Goal: Transaction & Acquisition: Purchase product/service

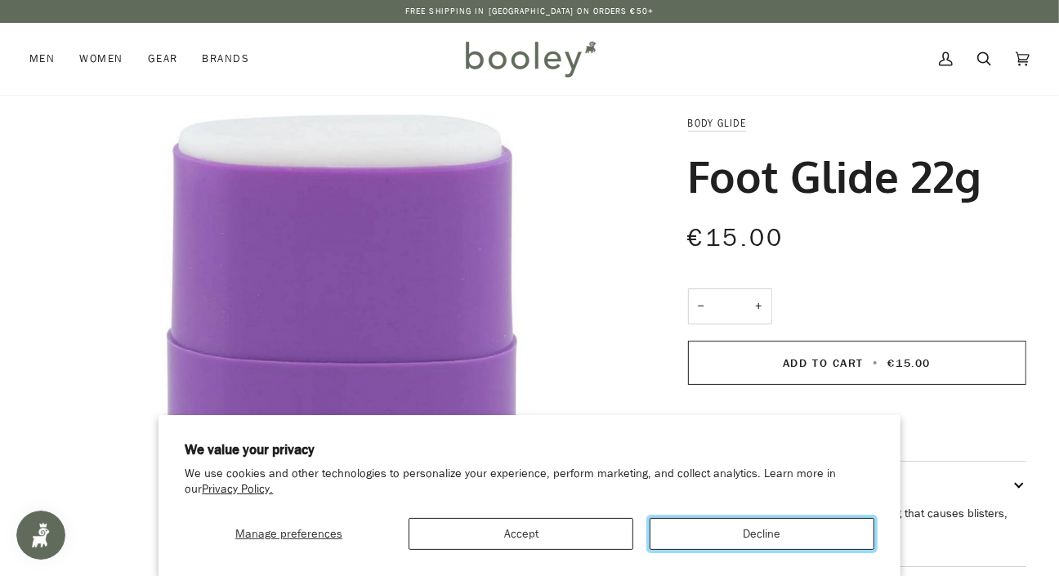
click at [708, 544] on button "Decline" at bounding box center [762, 534] width 225 height 32
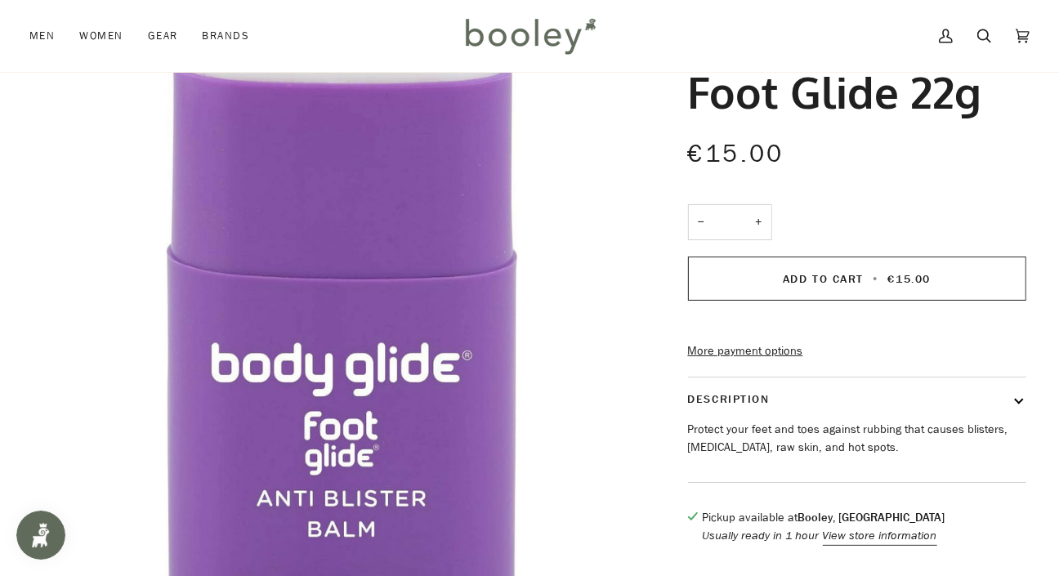
scroll to position [87, 0]
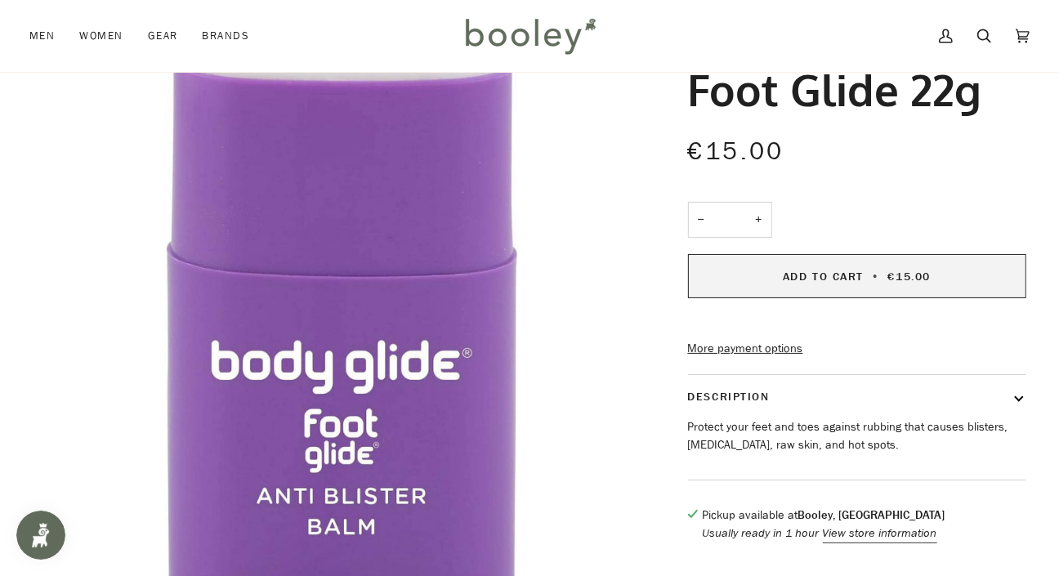
click at [996, 279] on button "Add to Cart • €15.00" at bounding box center [857, 276] width 338 height 44
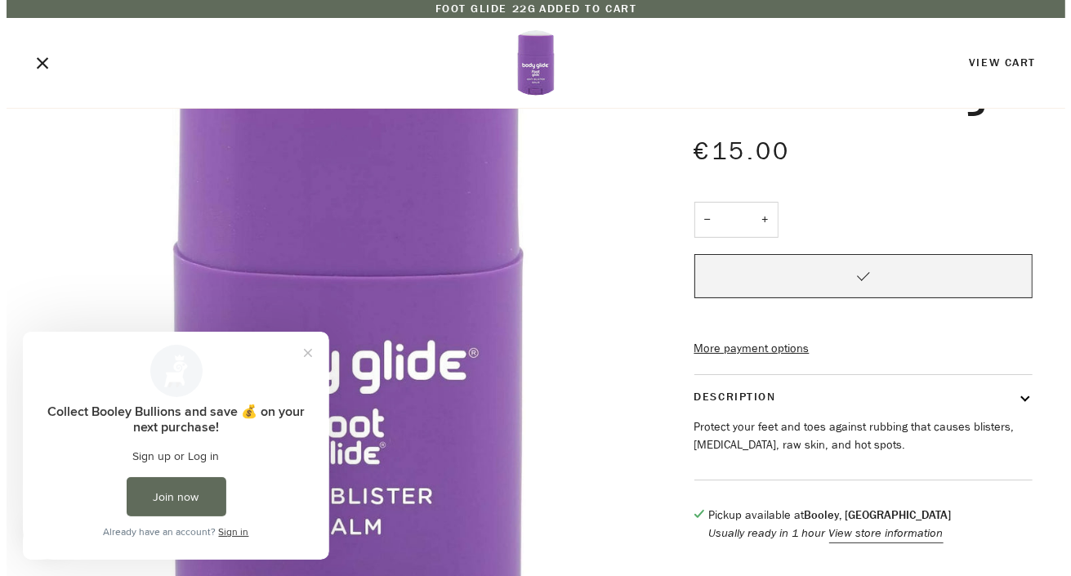
scroll to position [0, 0]
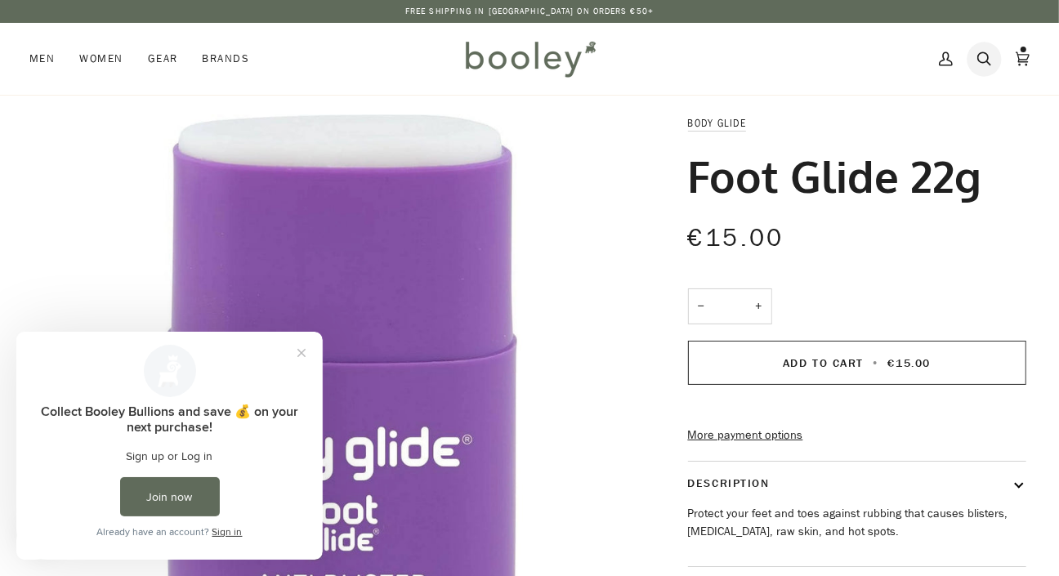
click at [980, 60] on icon at bounding box center [984, 59] width 14 height 25
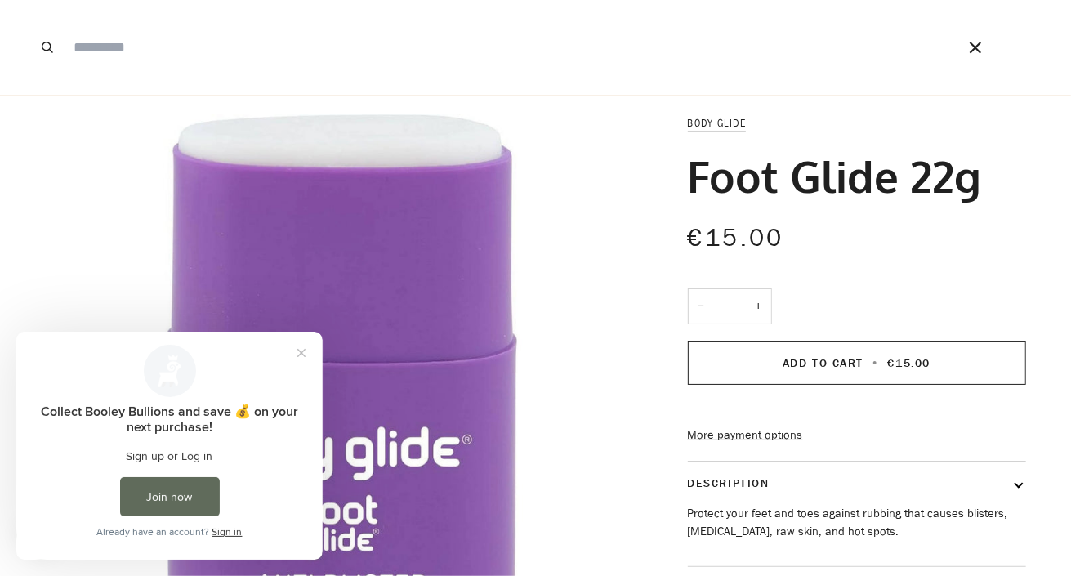
click at [985, 29] on button "Close" at bounding box center [975, 47] width 29 height 95
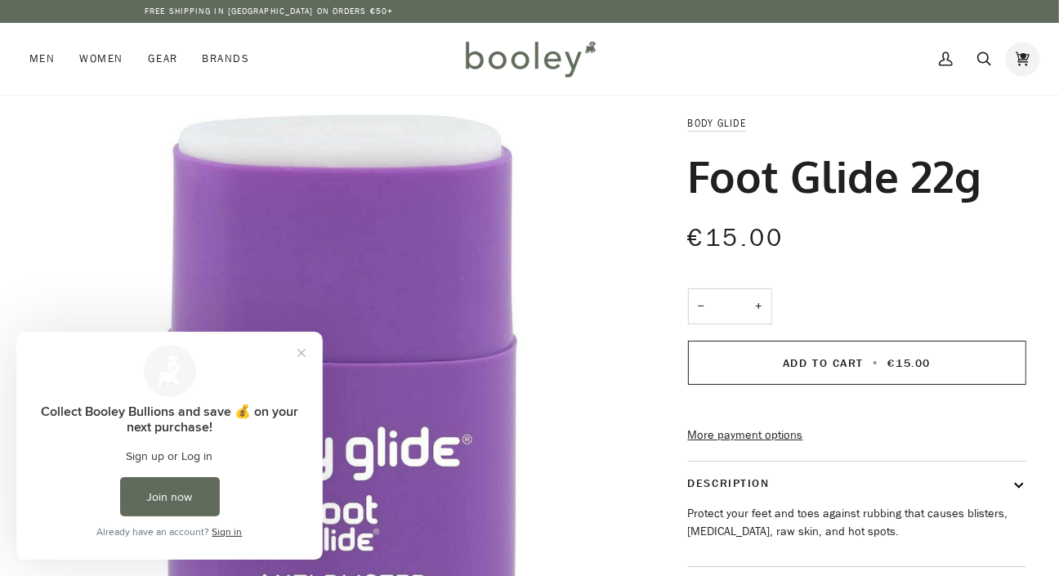
click at [1022, 53] on icon at bounding box center [1023, 59] width 14 height 25
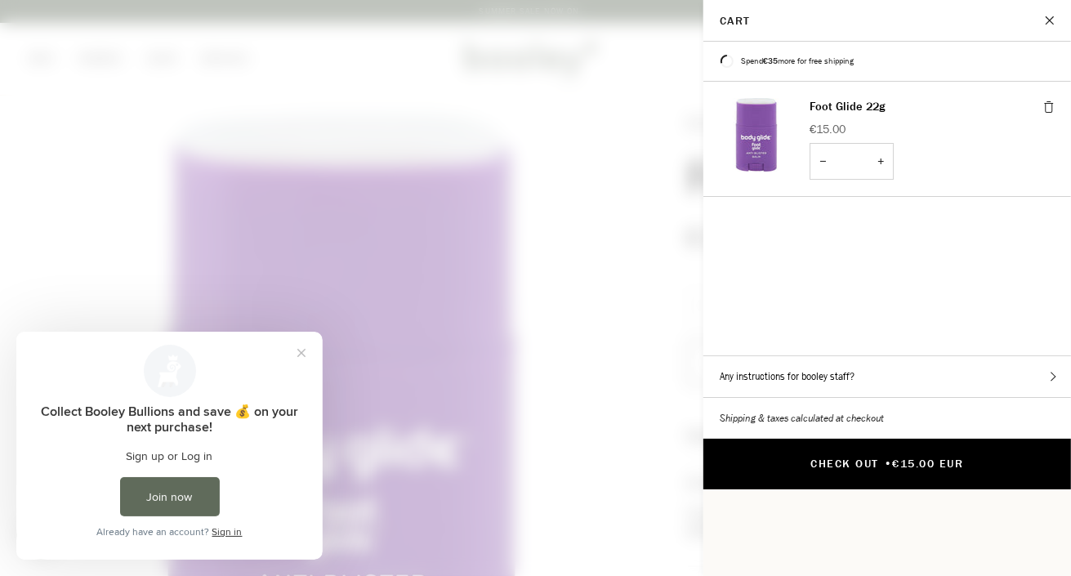
click at [1040, 439] on button "Check Out • €15.00 EUR" at bounding box center [887, 464] width 368 height 51
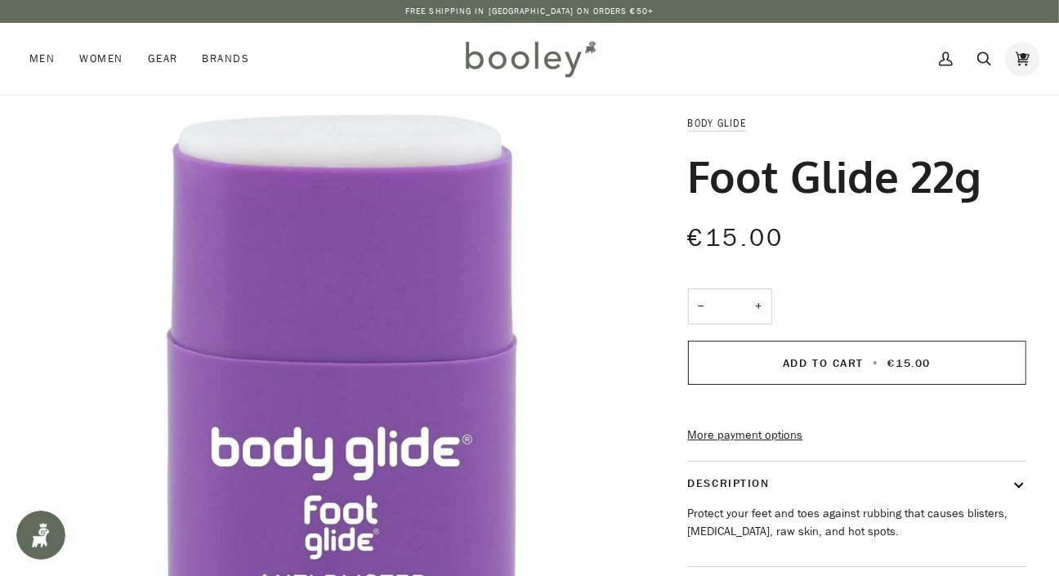
click at [1032, 51] on link "Cart €15.00 (1)" at bounding box center [1022, 59] width 38 height 72
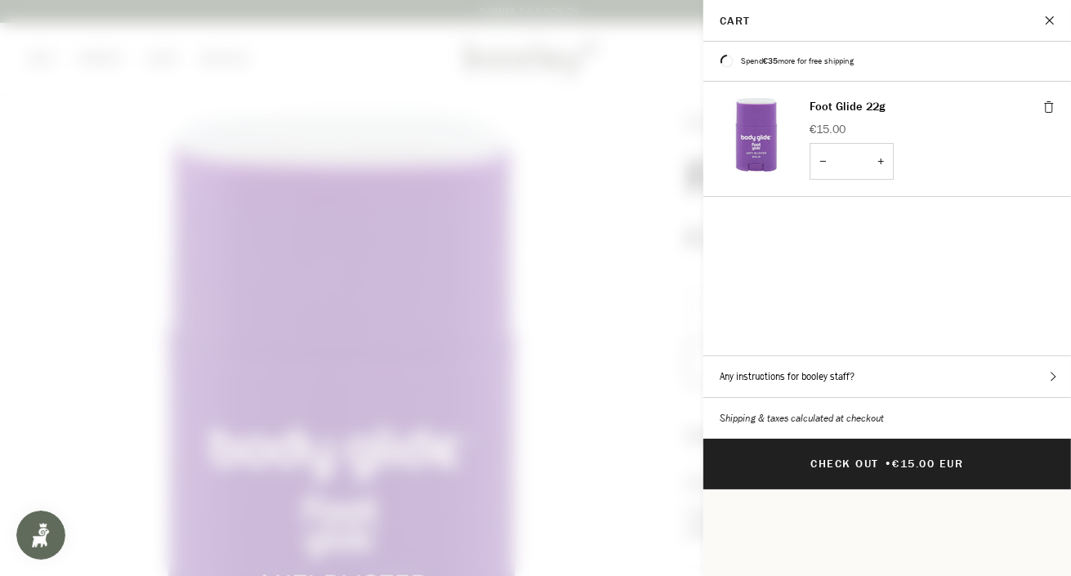
click at [824, 160] on button "−" at bounding box center [823, 161] width 26 height 37
type input "*"
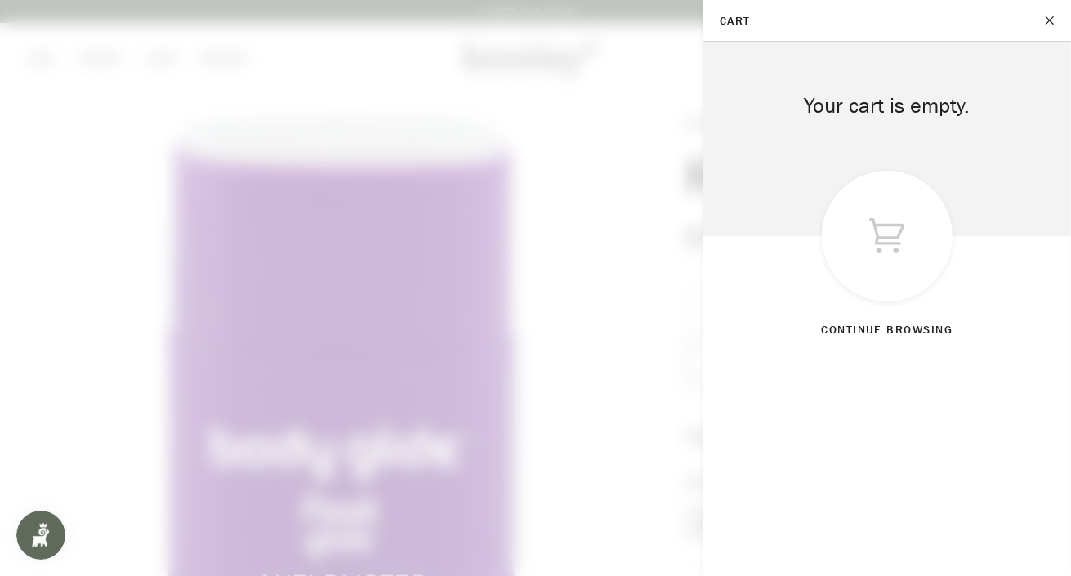
click at [1056, 25] on button "Close" at bounding box center [1050, 20] width 41 height 41
